Goal: Task Accomplishment & Management: Use online tool/utility

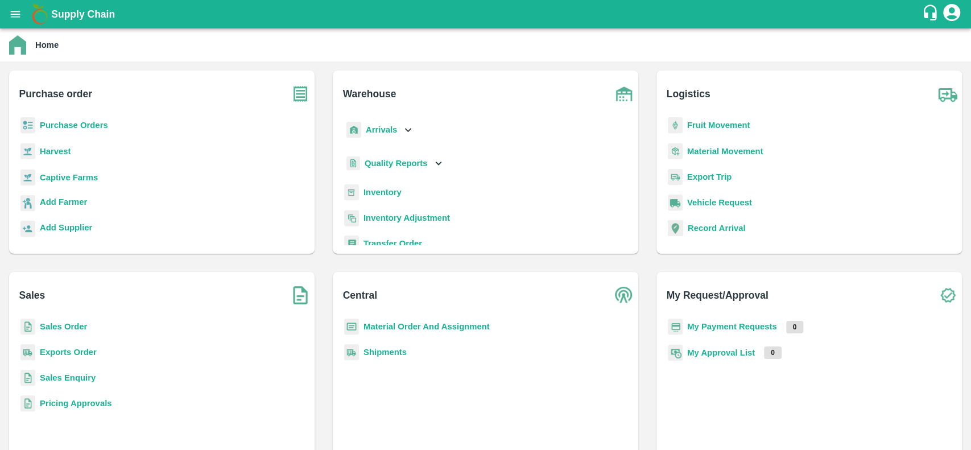
click at [53, 122] on b "Purchase Orders" at bounding box center [74, 125] width 68 height 9
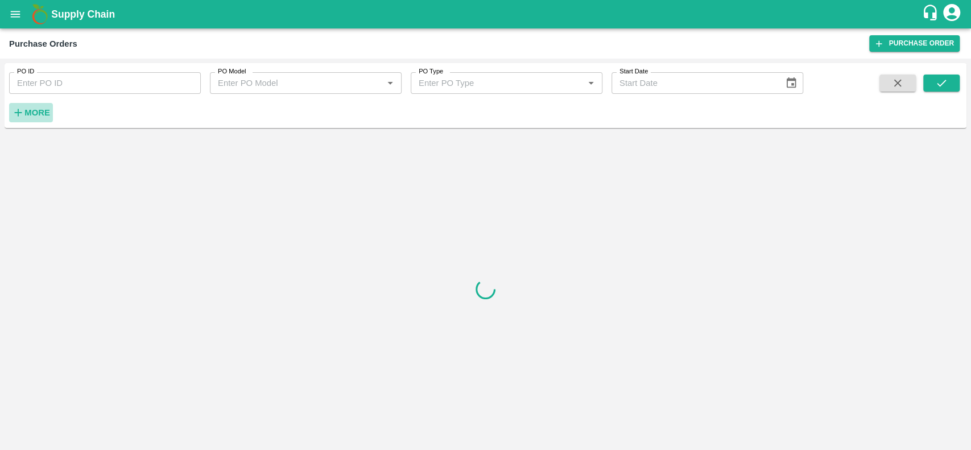
click at [33, 116] on strong "More" at bounding box center [37, 112] width 26 height 9
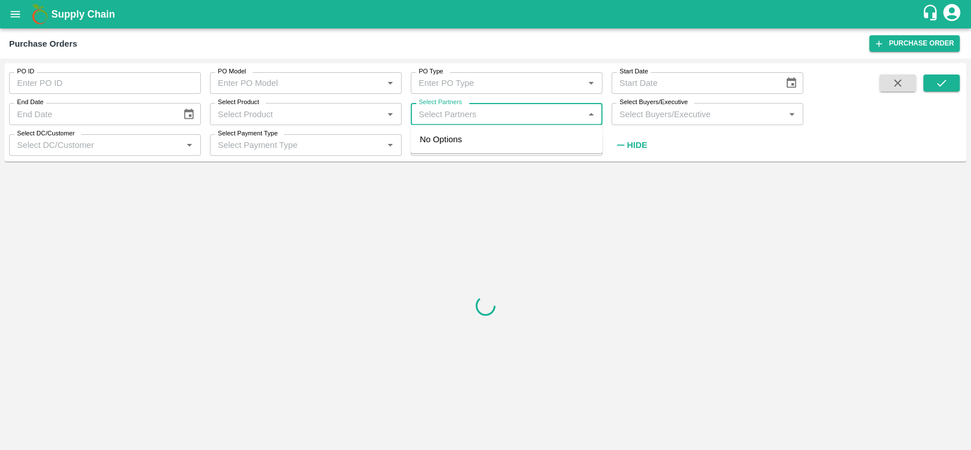
click at [526, 112] on input "Select Partners" at bounding box center [497, 113] width 166 height 15
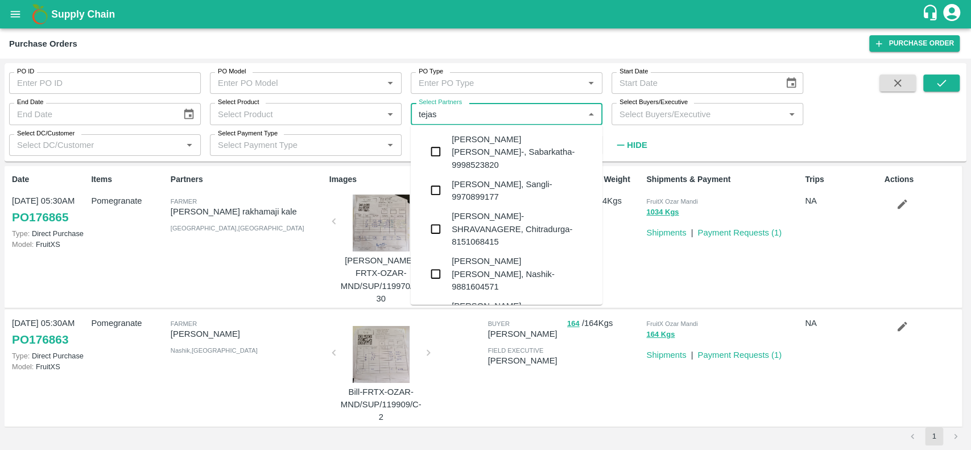
type input "[PERSON_NAME]"
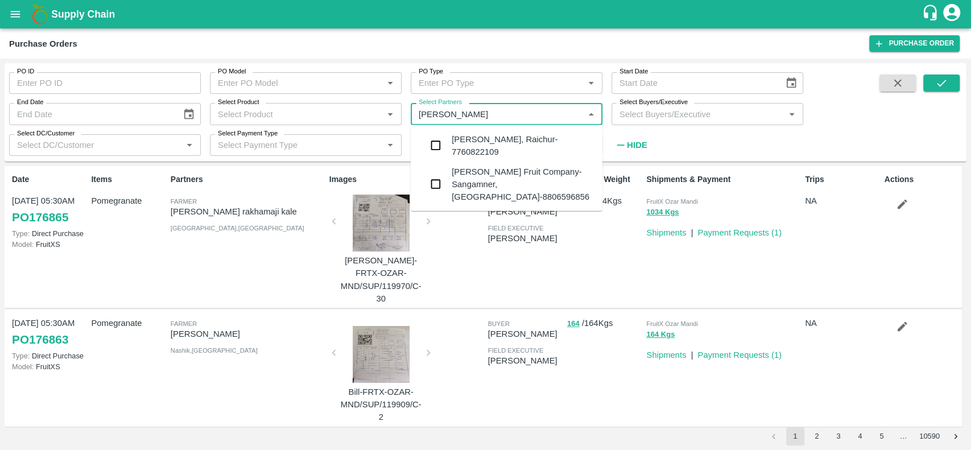
click at [526, 179] on div "[PERSON_NAME] Fruit Company-Sangamner, [GEOGRAPHIC_DATA]-8806596856" at bounding box center [523, 184] width 142 height 38
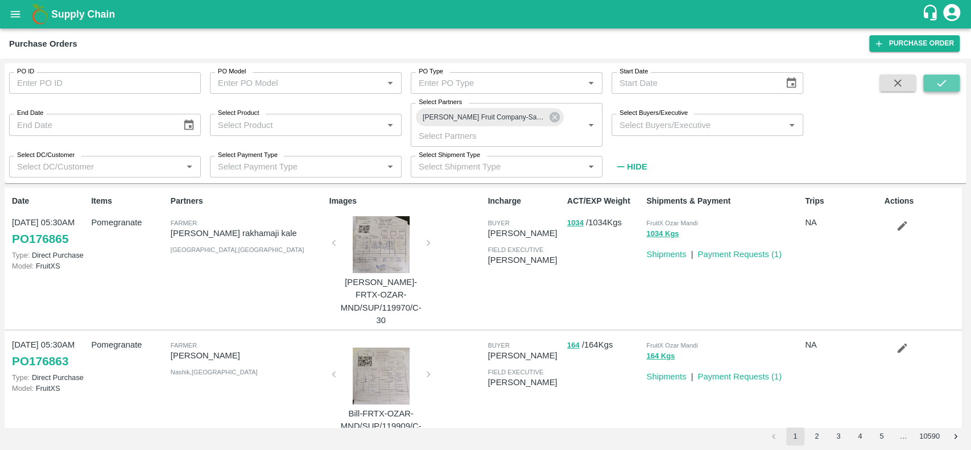
click at [933, 75] on button "submit" at bounding box center [941, 83] width 36 height 17
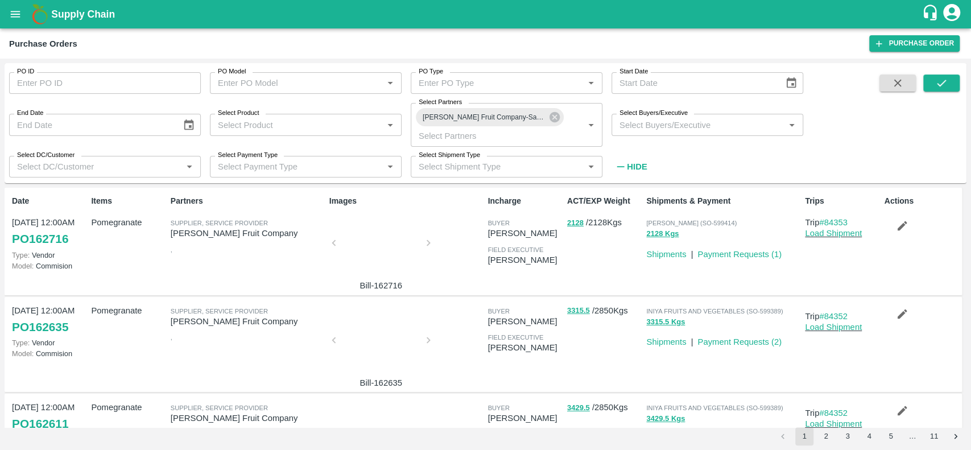
click at [887, 439] on button "5" at bounding box center [891, 436] width 18 height 18
click at [937, 431] on button "11" at bounding box center [934, 436] width 18 height 18
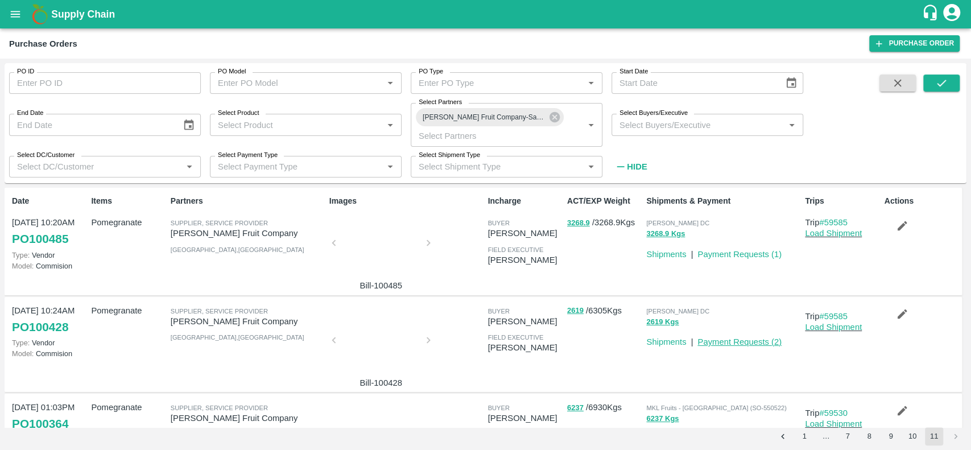
scroll to position [265, 0]
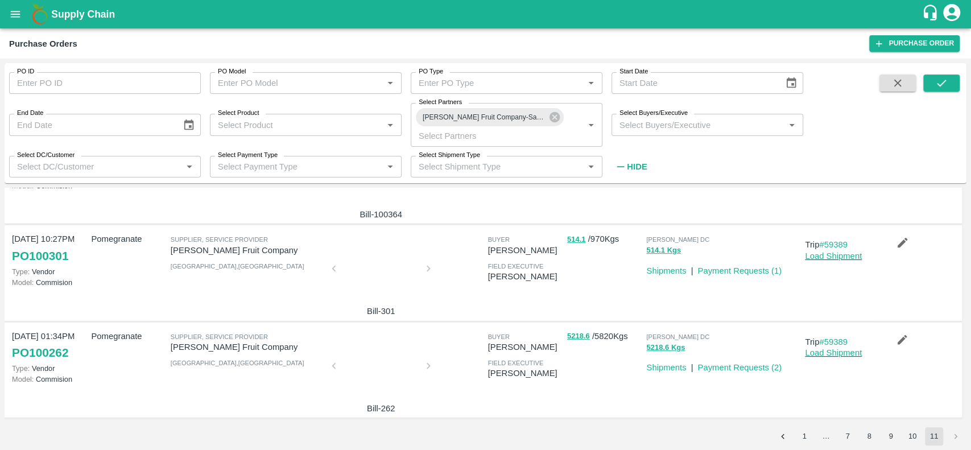
click at [389, 360] on div at bounding box center [381, 369] width 85 height 60
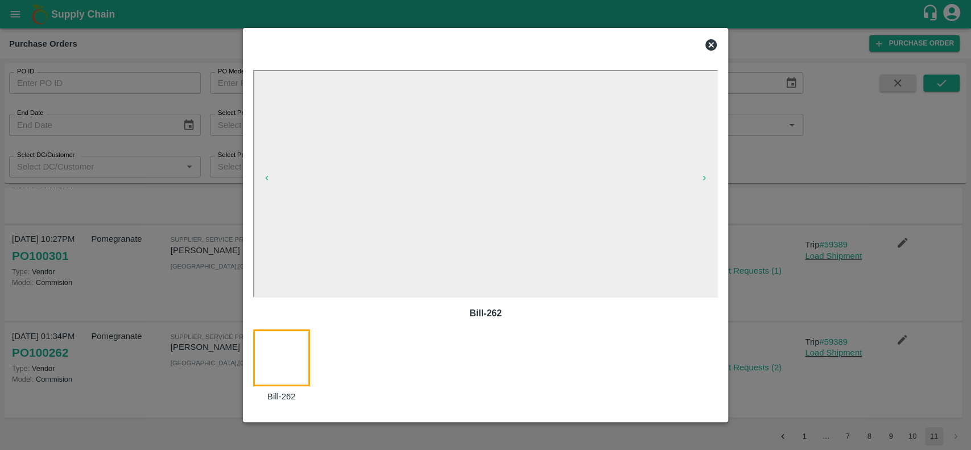
click at [710, 44] on icon at bounding box center [711, 45] width 14 height 14
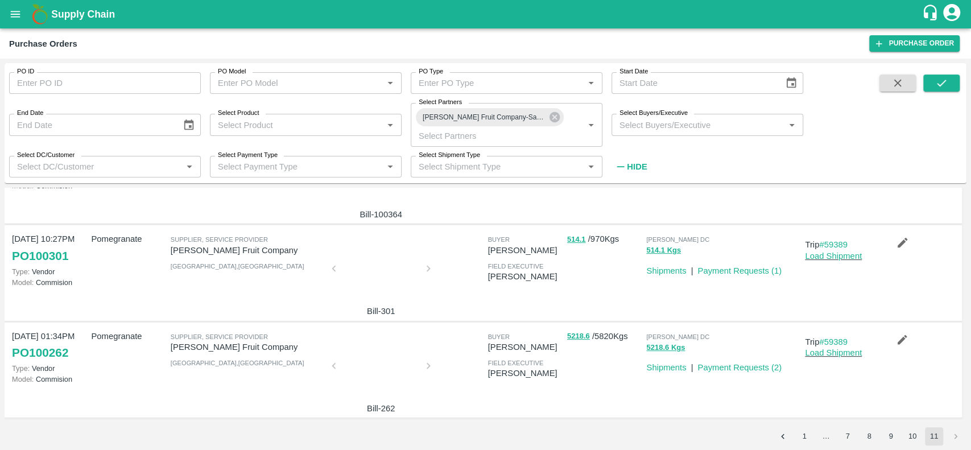
click at [362, 277] on div at bounding box center [381, 272] width 85 height 60
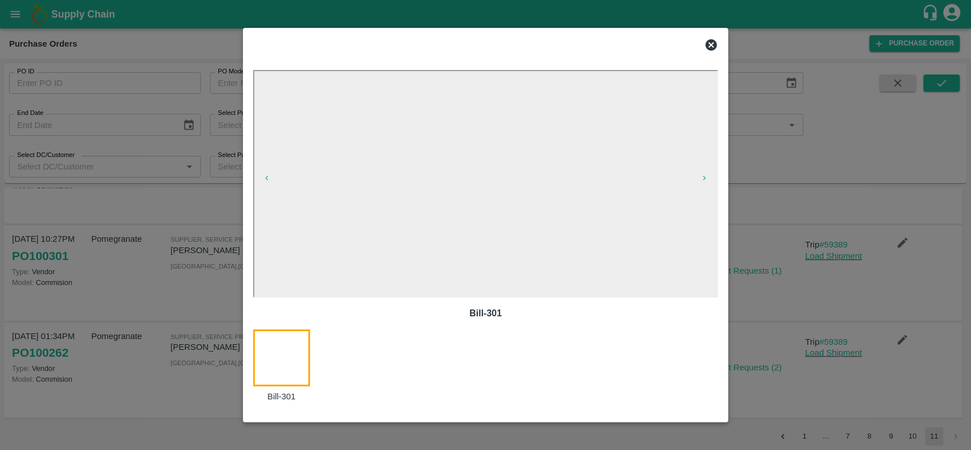
click at [715, 42] on icon at bounding box center [711, 44] width 11 height 11
